Goal: Submit feedback/report problem

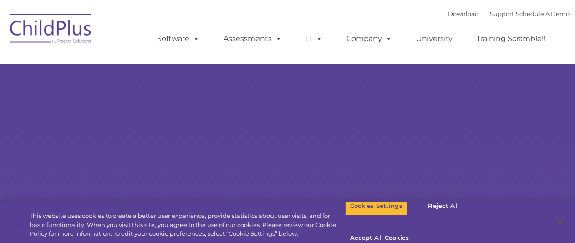
select select "MEDIUM"
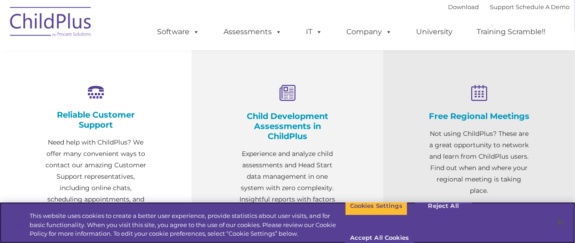
scroll to position [325, 0]
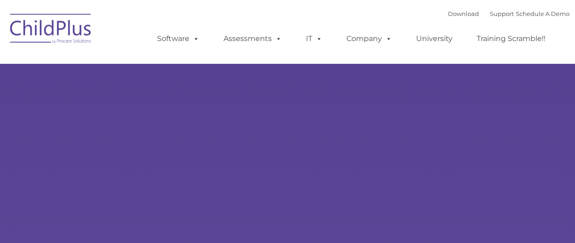
select select "MEDIUM"
